Goal: Navigation & Orientation: Find specific page/section

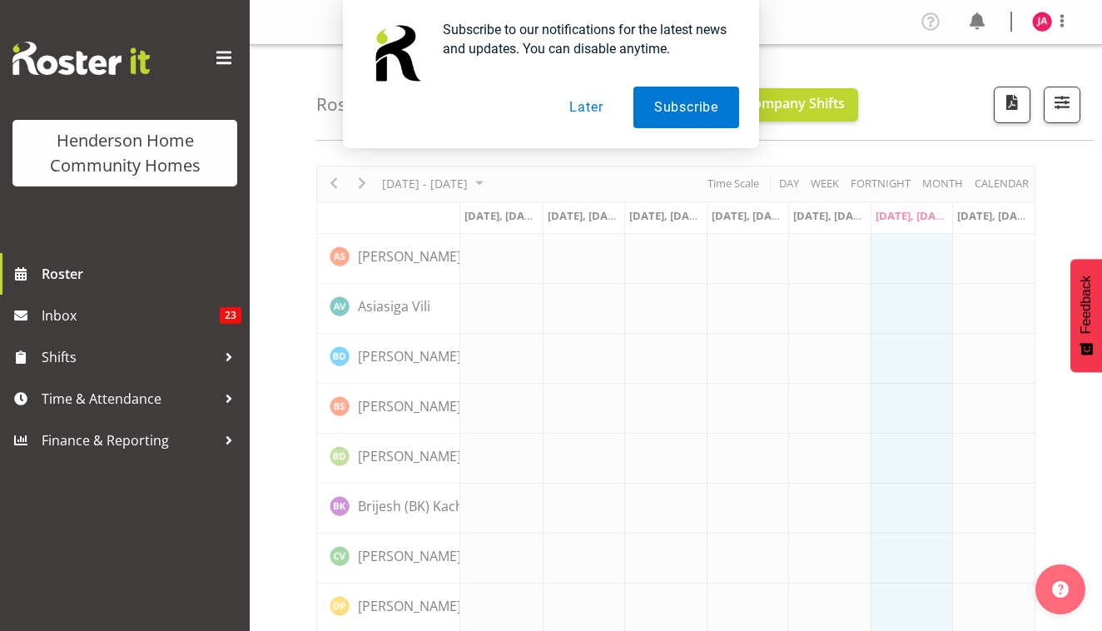
click at [601, 106] on button "Later" at bounding box center [585, 108] width 75 height 42
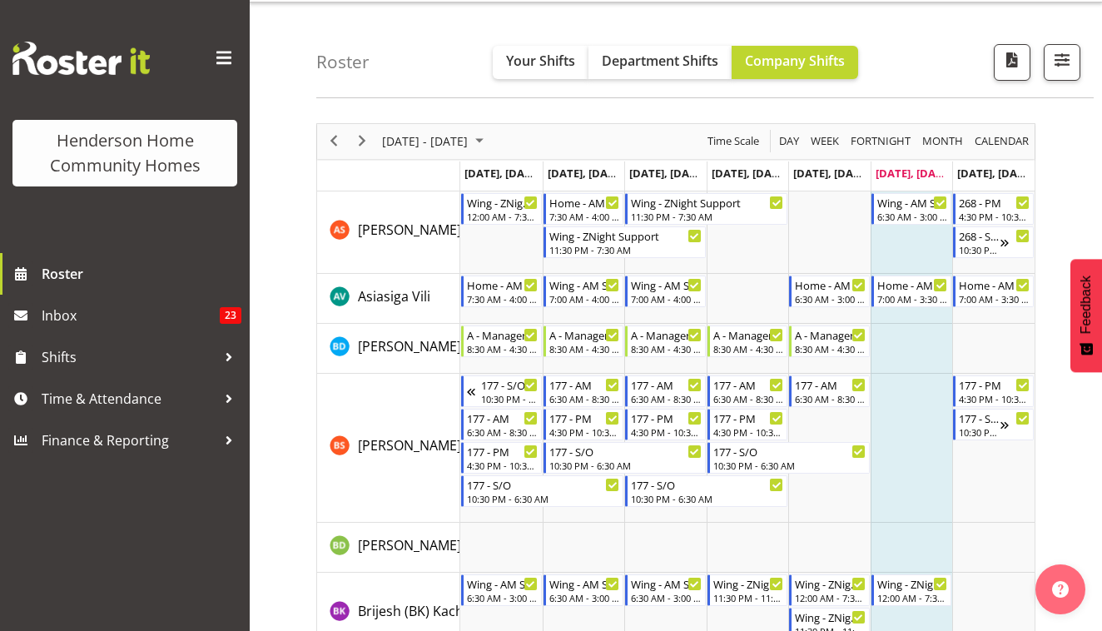
scroll to position [43, 0]
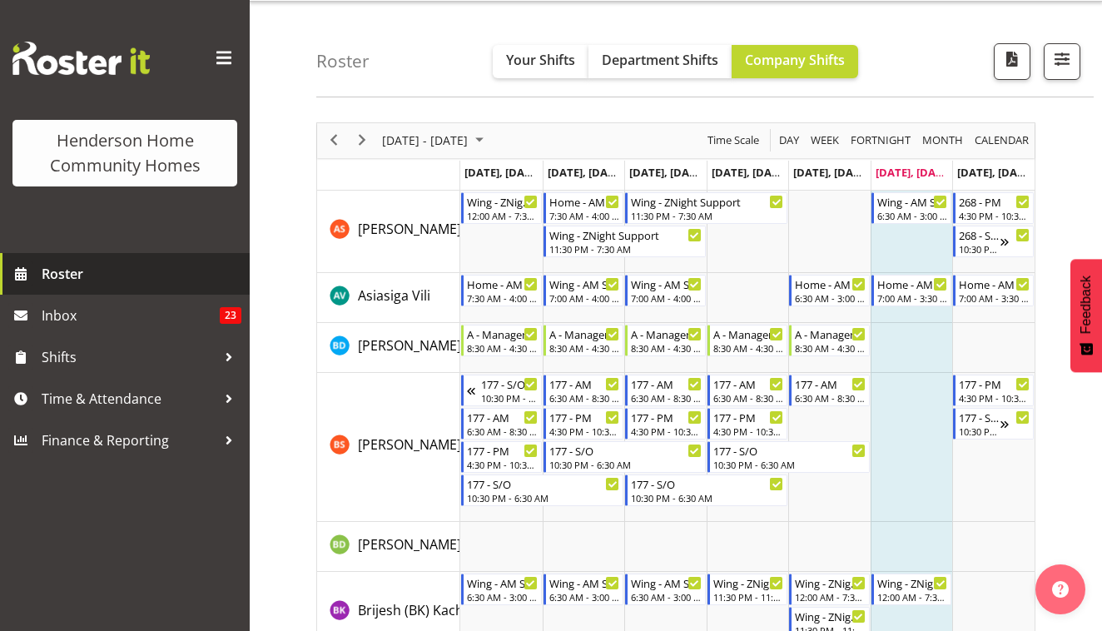
click at [85, 276] on span "Roster" at bounding box center [142, 273] width 200 height 25
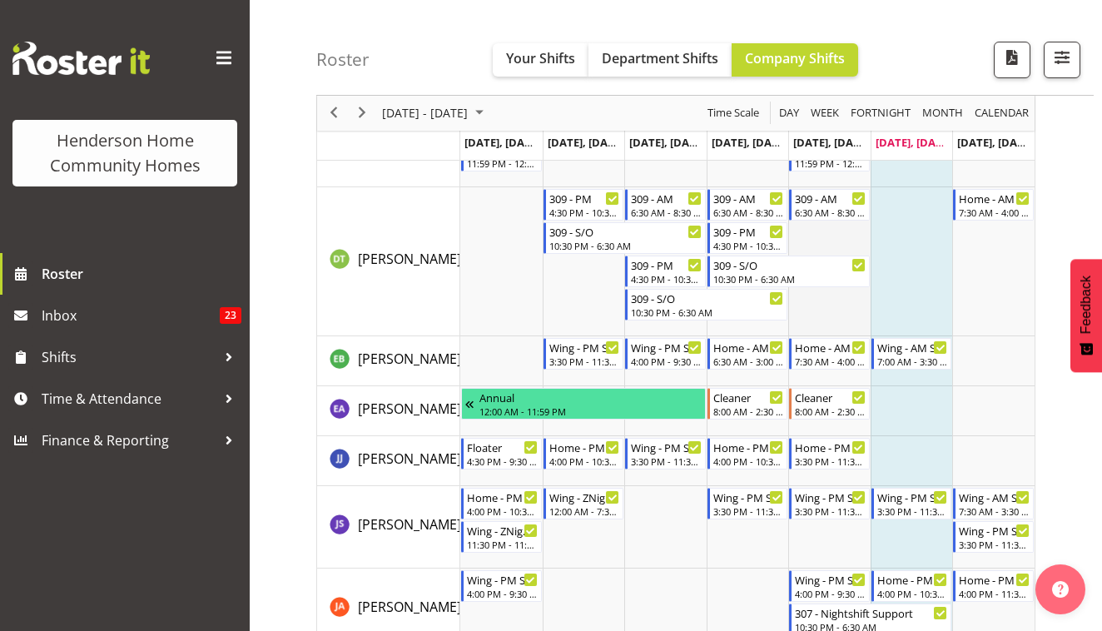
scroll to position [760, 0]
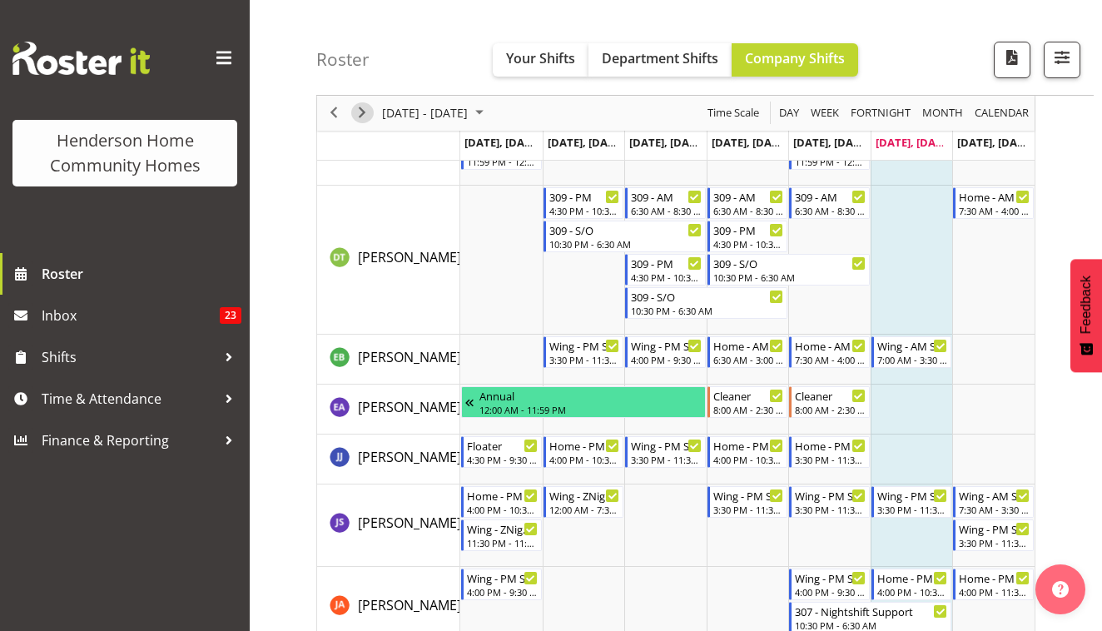
click at [363, 107] on span "Next" at bounding box center [362, 113] width 20 height 21
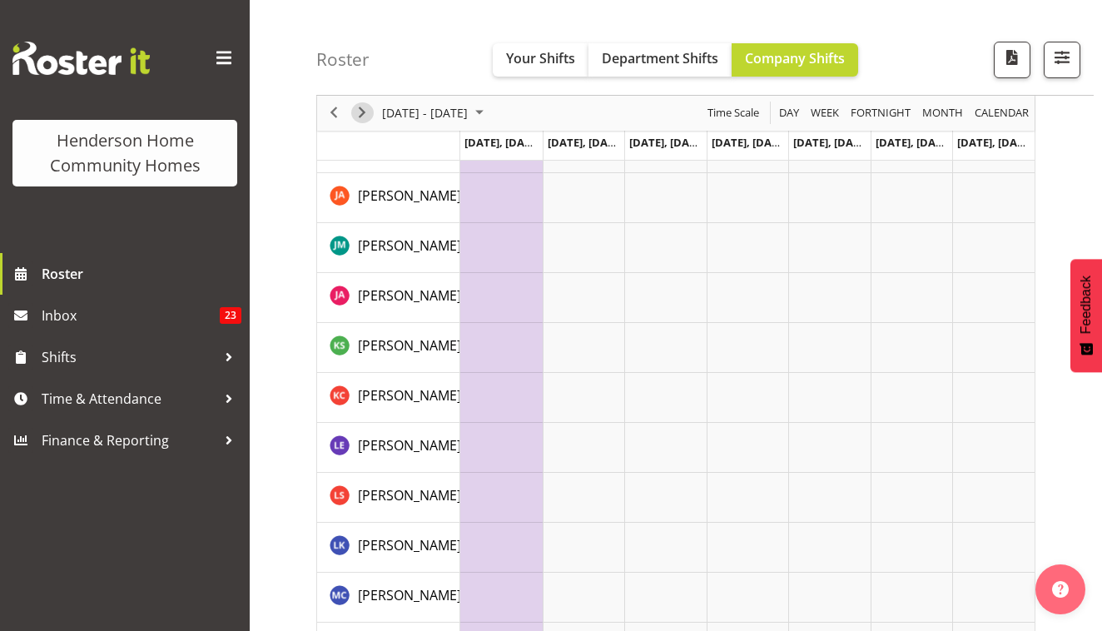
scroll to position [188, 0]
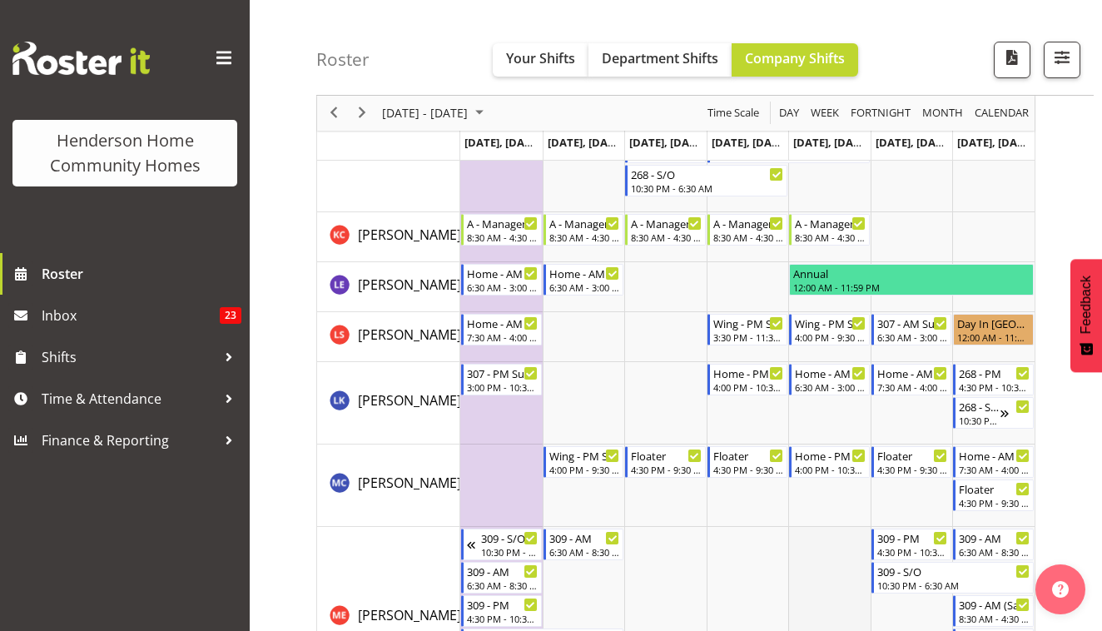
scroll to position [1576, 0]
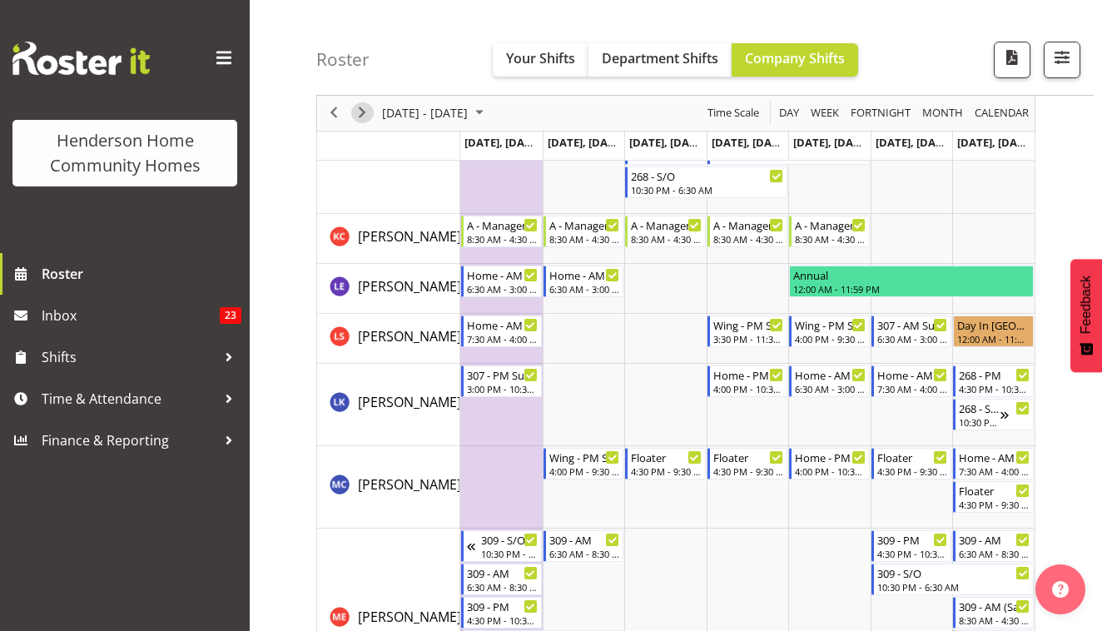
click at [359, 120] on span "Next" at bounding box center [362, 113] width 20 height 21
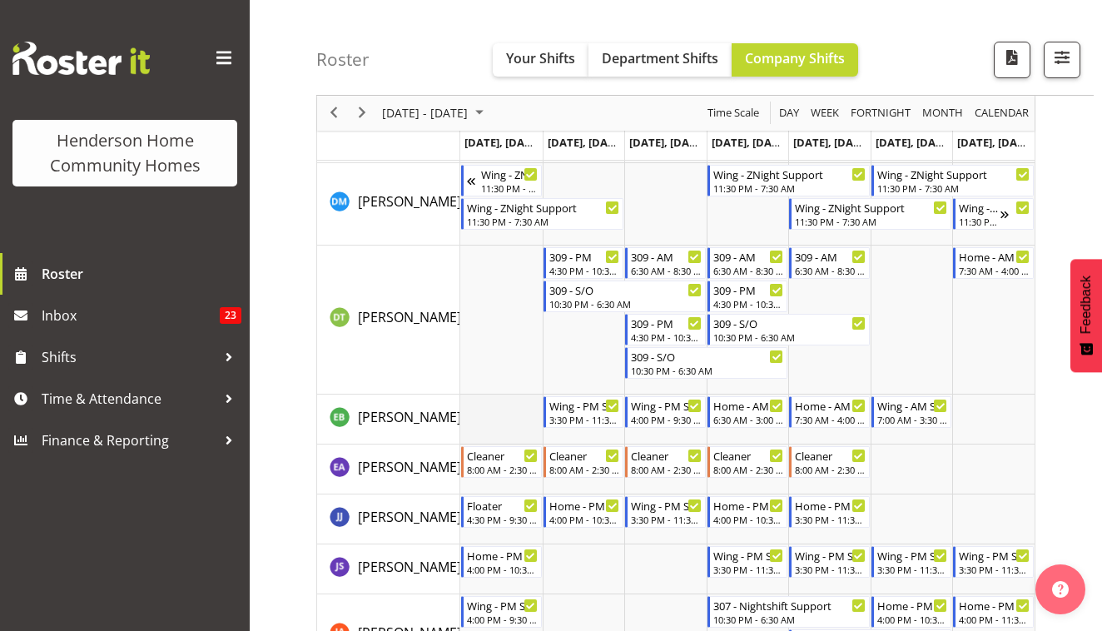
scroll to position [611, 0]
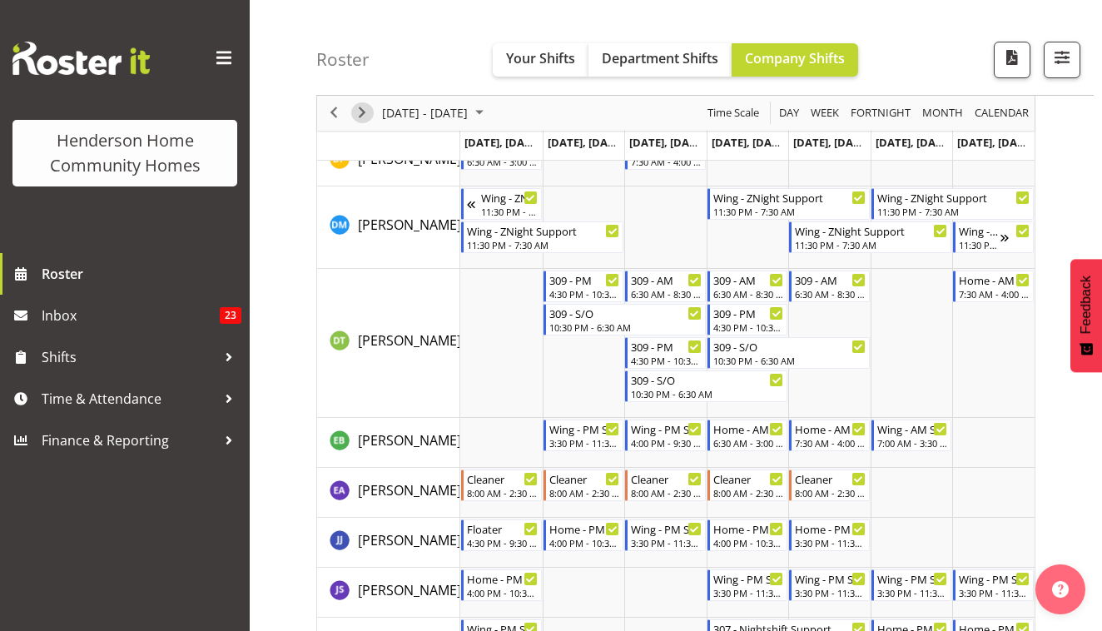
click at [364, 121] on span "Next" at bounding box center [362, 113] width 20 height 21
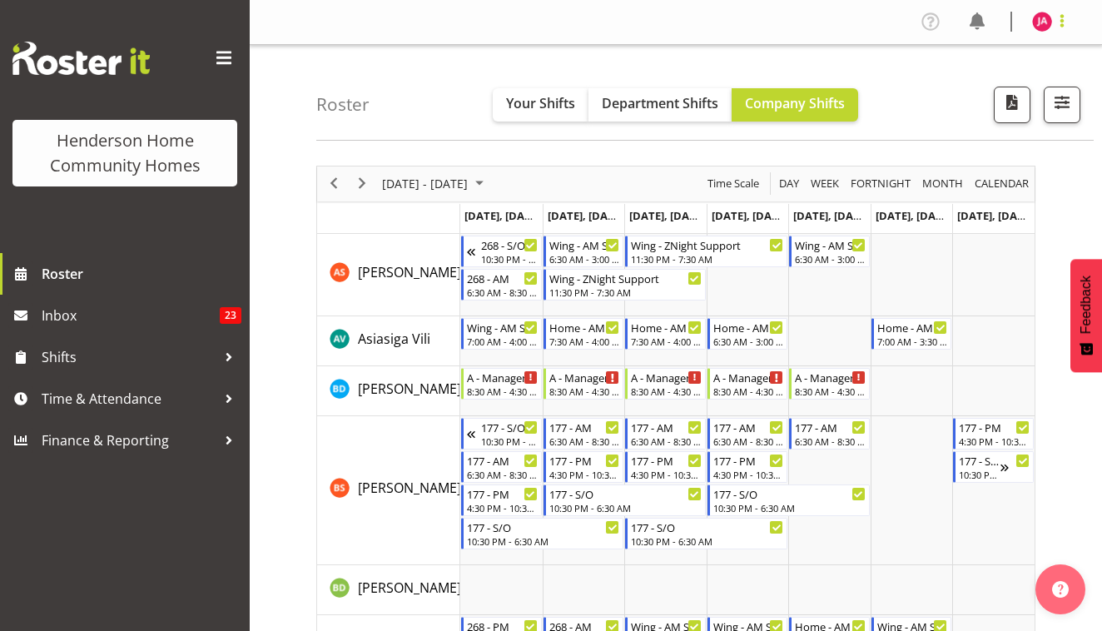
click at [1056, 26] on span at bounding box center [1062, 21] width 20 height 20
click at [1012, 88] on link "Log Out" at bounding box center [992, 87] width 160 height 30
